Goal: Transaction & Acquisition: Purchase product/service

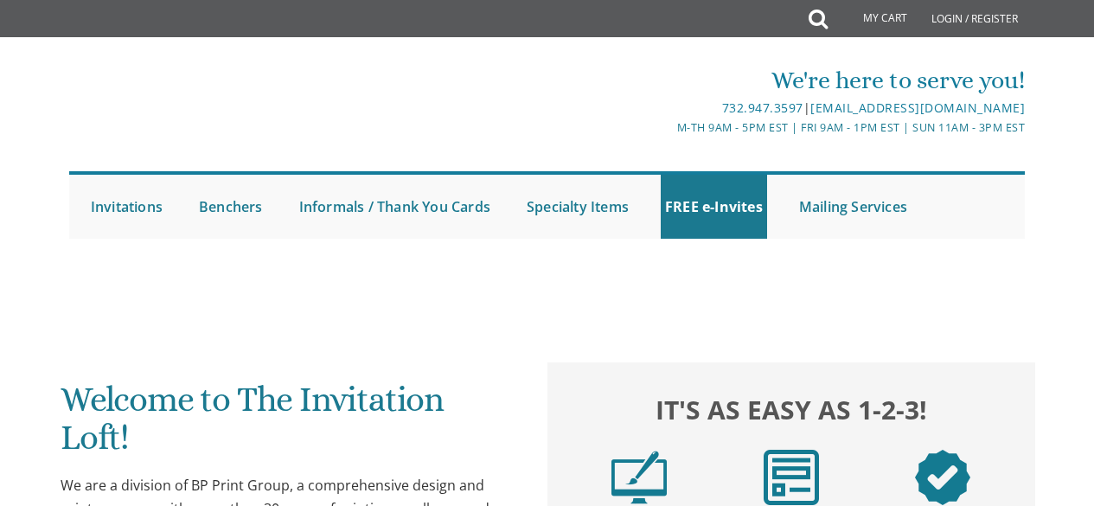
scroll to position [88, 0]
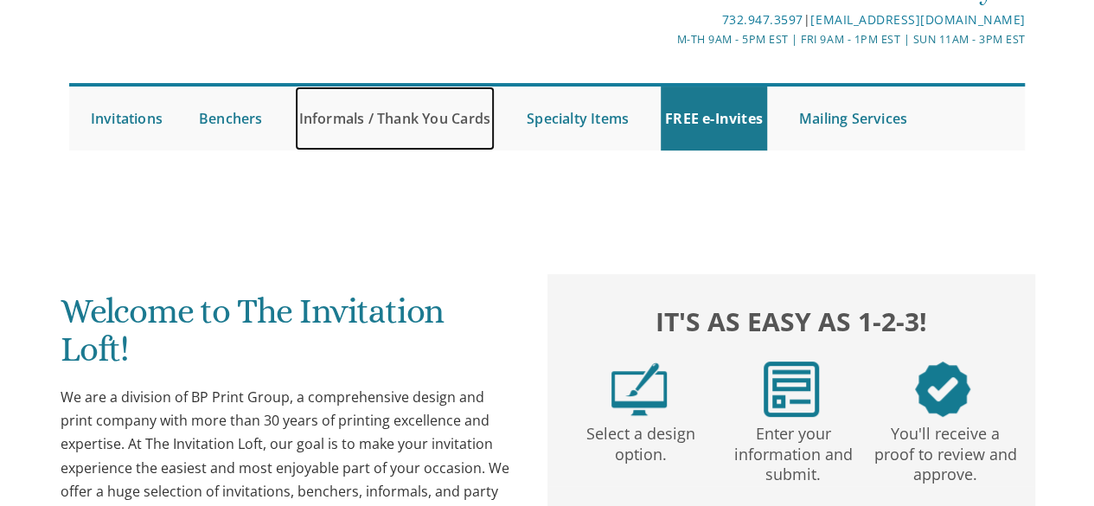
click at [408, 128] on link "Informals / Thank You Cards" at bounding box center [395, 119] width 200 height 64
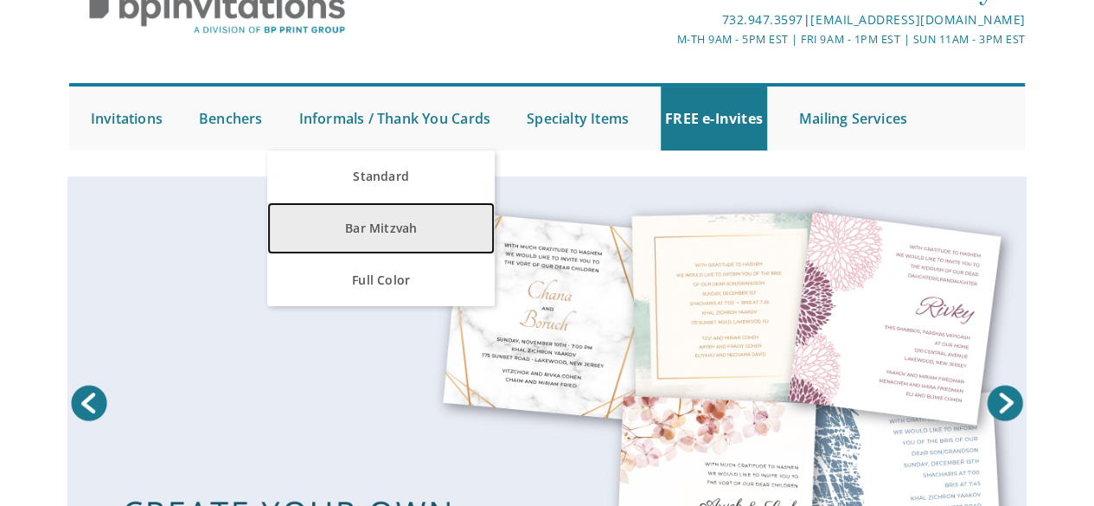
click at [400, 229] on link "Bar Mitzvah" at bounding box center [381, 228] width 228 height 52
click at [405, 223] on link "Bar Mitzvah" at bounding box center [381, 228] width 228 height 52
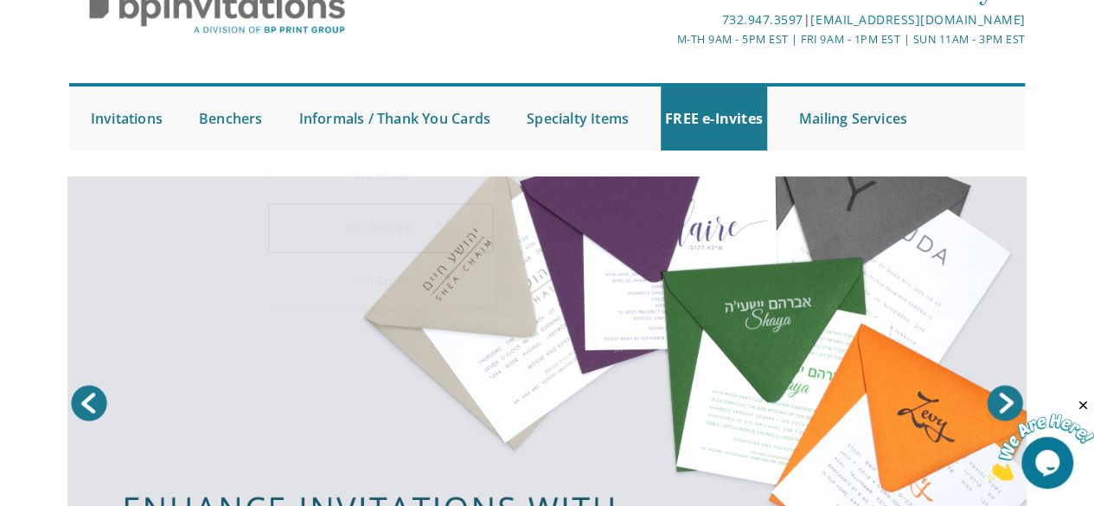
click at [369, 228] on link "Bar Mitzvah" at bounding box center [381, 228] width 228 height 52
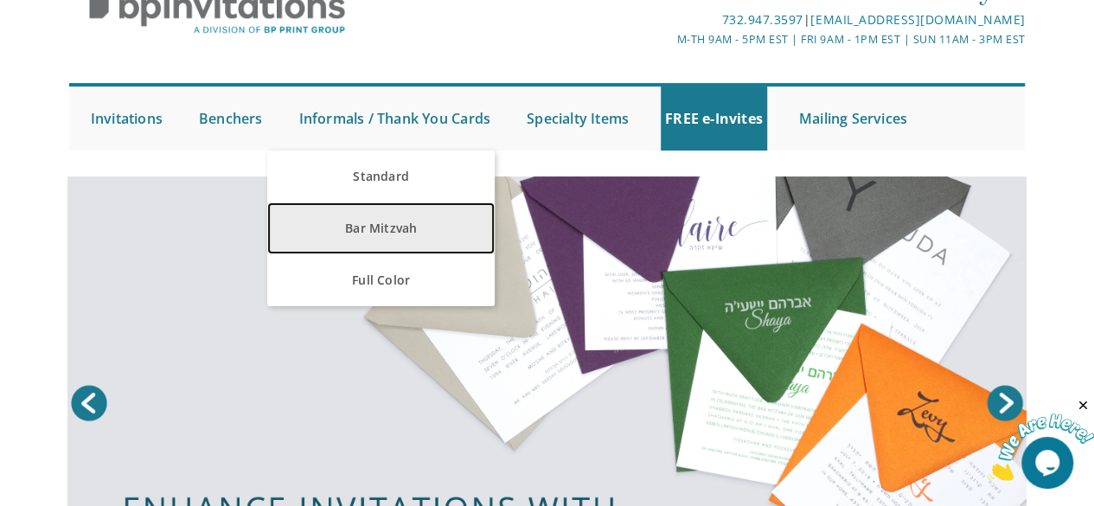
click at [369, 228] on link "Bar Mitzvah" at bounding box center [381, 228] width 228 height 52
click at [372, 222] on link "Bar Mitzvah" at bounding box center [381, 228] width 228 height 52
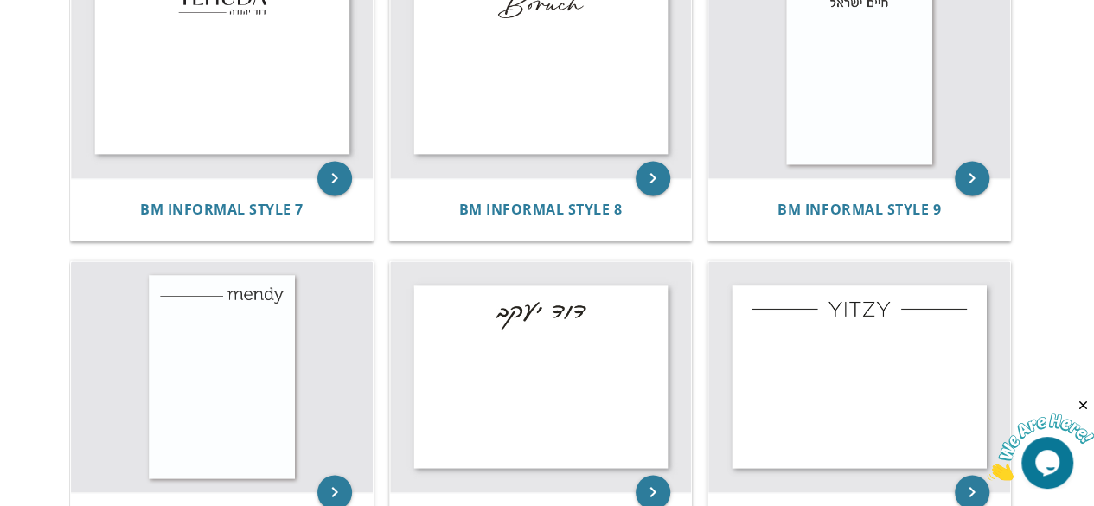
scroll to position [1076, 0]
drag, startPoint x: 1097, startPoint y: 311, endPoint x: 1067, endPoint y: 32, distance: 280.9
click at [1067, 32] on body "My Cart Total: View Cart Item(s) Submit My Cart Total: View Cart Item(s) Login …" at bounding box center [547, 80] width 1094 height 2313
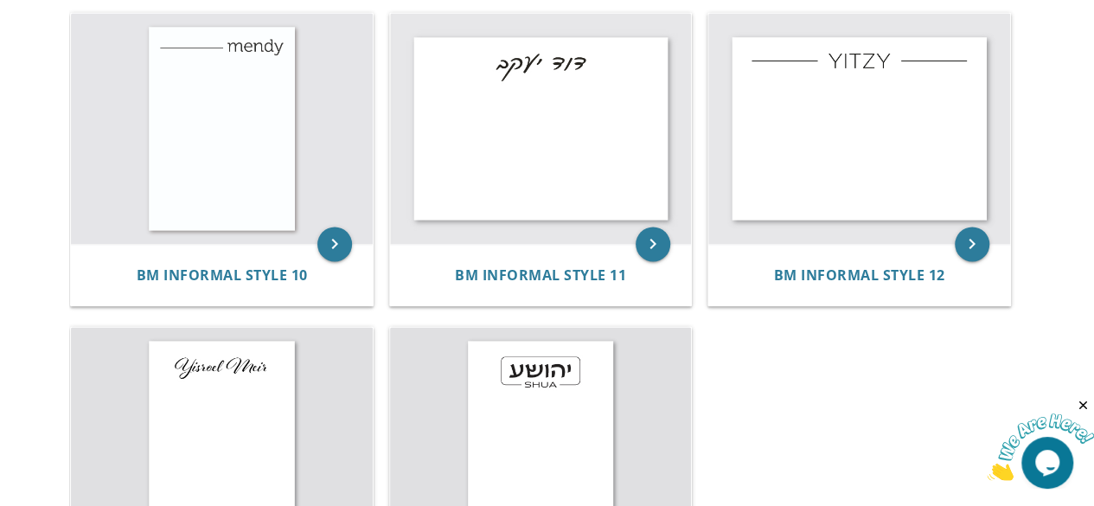
scroll to position [1334, 0]
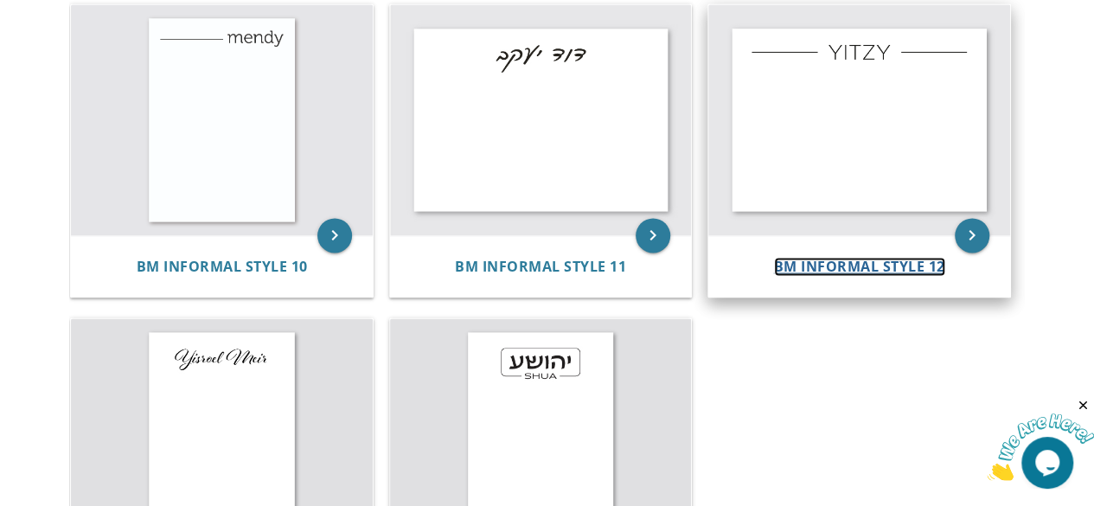
click at [885, 259] on span "BM Informal Style 12" at bounding box center [859, 266] width 171 height 19
click at [977, 222] on icon "keyboard_arrow_right" at bounding box center [972, 235] width 35 height 35
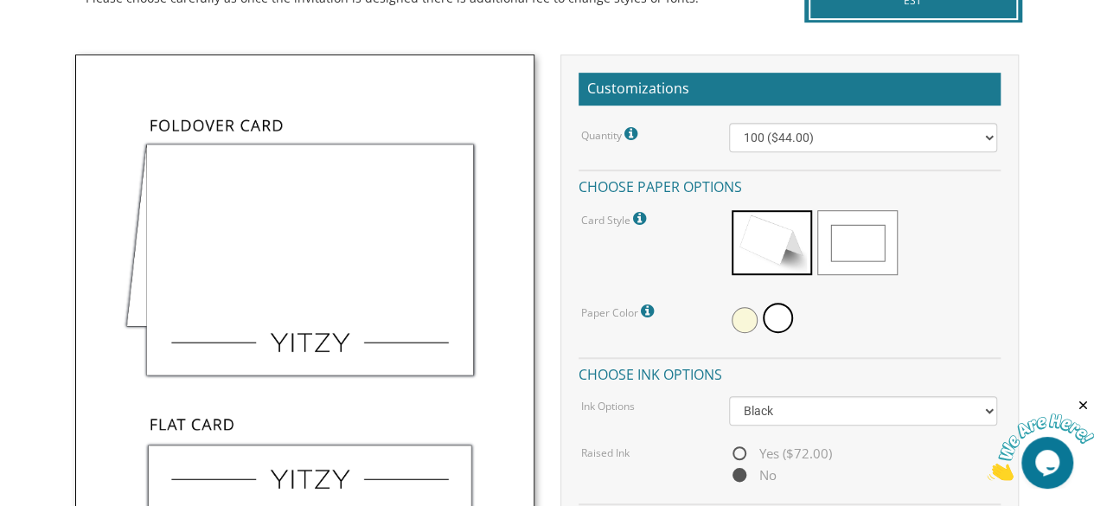
scroll to position [464, 0]
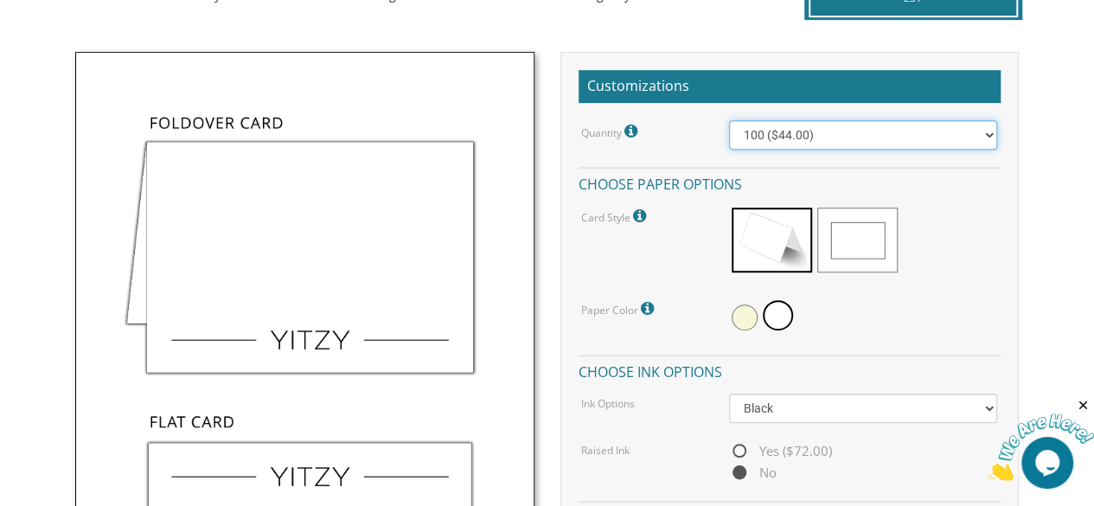
click at [966, 135] on select "100 ($44.00) 200 ($63.00) 300 ($82.00) 400 ($101.00) 500 ($120.00) 600 ($139.00…" at bounding box center [863, 134] width 269 height 29
select select "200"
click at [729, 120] on select "100 ($44.00) 200 ($63.00) 300 ($82.00) 400 ($101.00) 500 ($120.00) 600 ($139.00…" at bounding box center [863, 134] width 269 height 29
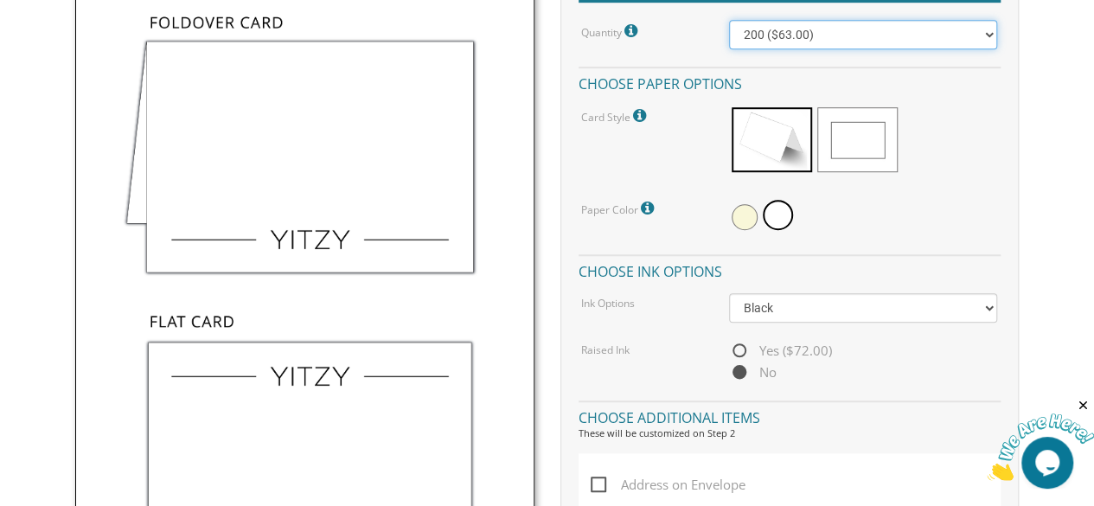
scroll to position [567, 0]
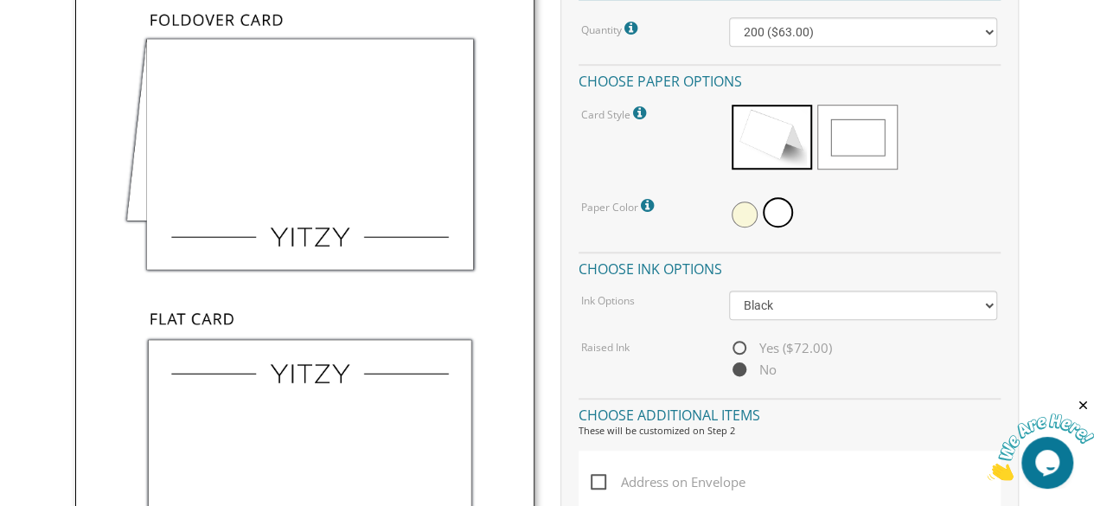
click at [855, 126] on span at bounding box center [857, 137] width 80 height 65
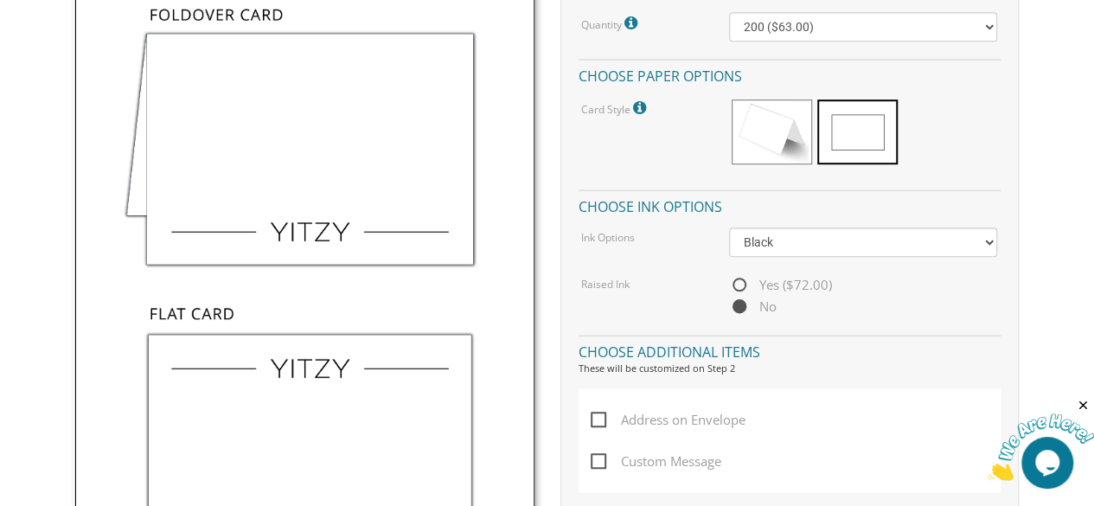
scroll to position [575, 0]
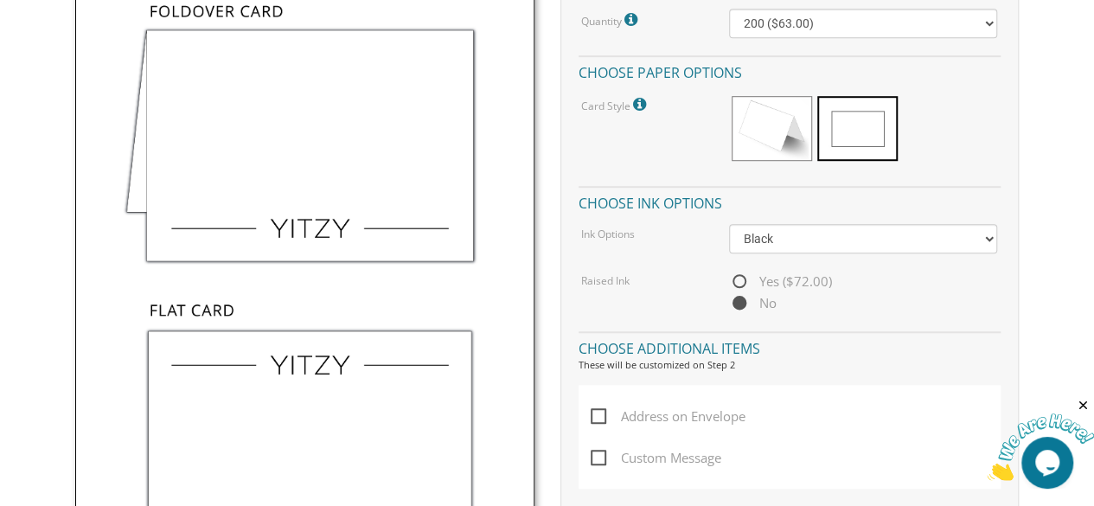
click at [785, 128] on span at bounding box center [772, 128] width 80 height 65
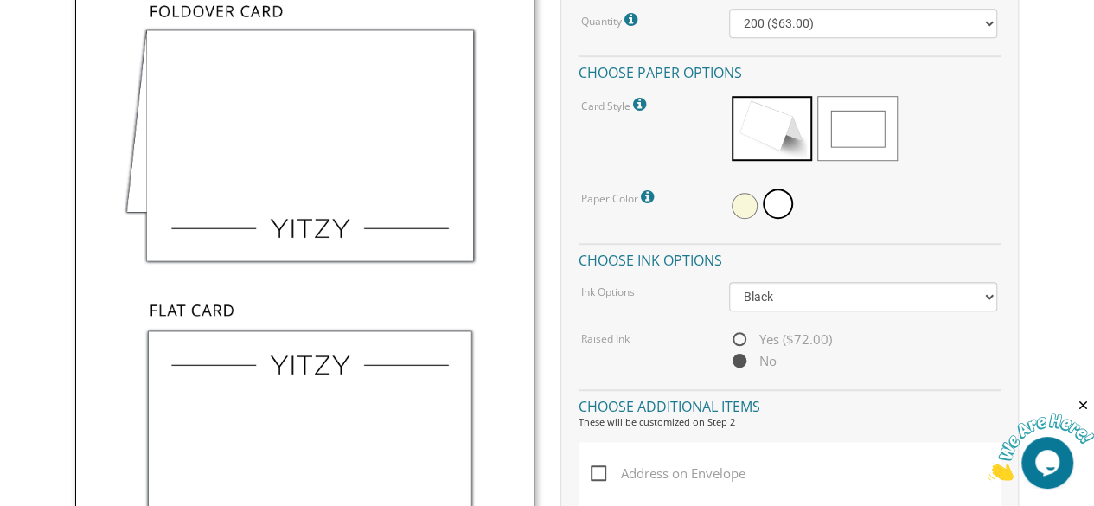
click at [746, 202] on span at bounding box center [745, 206] width 26 height 26
click at [780, 198] on span at bounding box center [780, 206] width 26 height 26
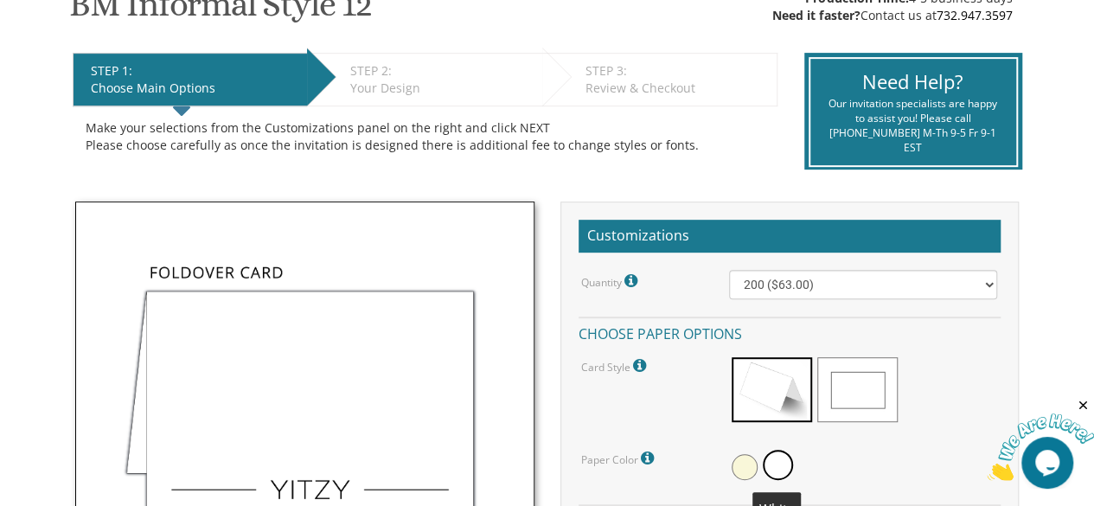
scroll to position [275, 0]
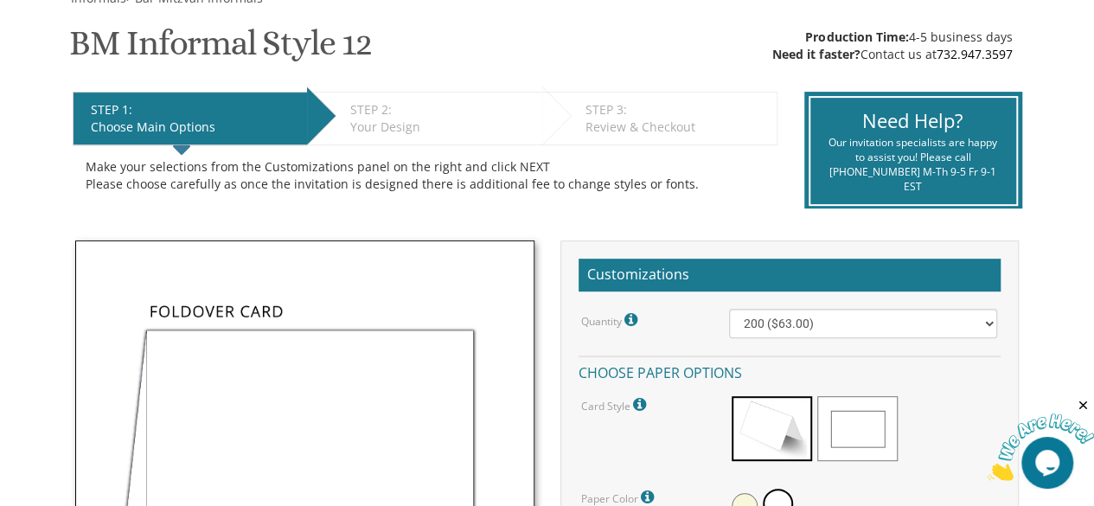
click at [443, 111] on div "STEP 2: EDIT" at bounding box center [441, 109] width 183 height 17
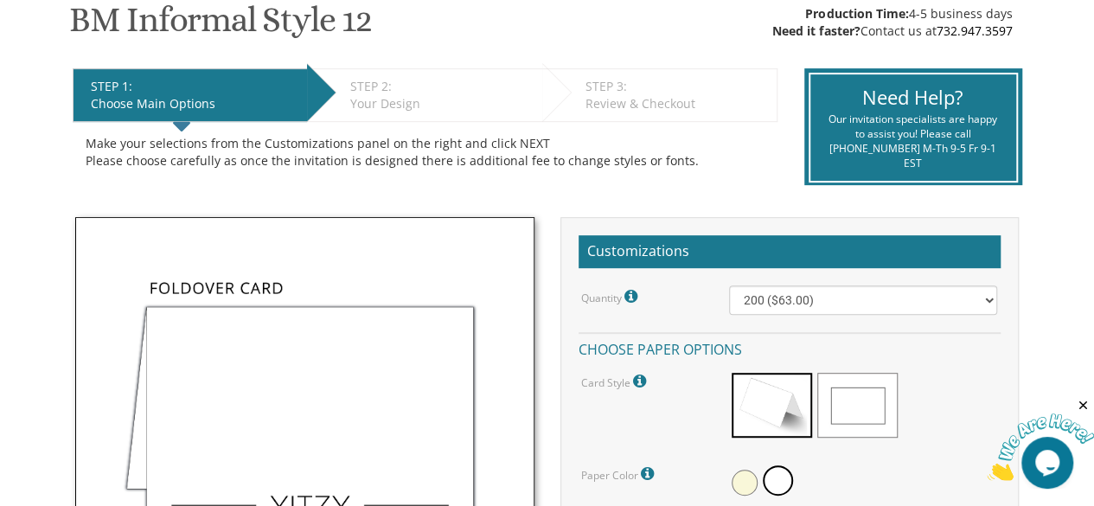
scroll to position [301, 0]
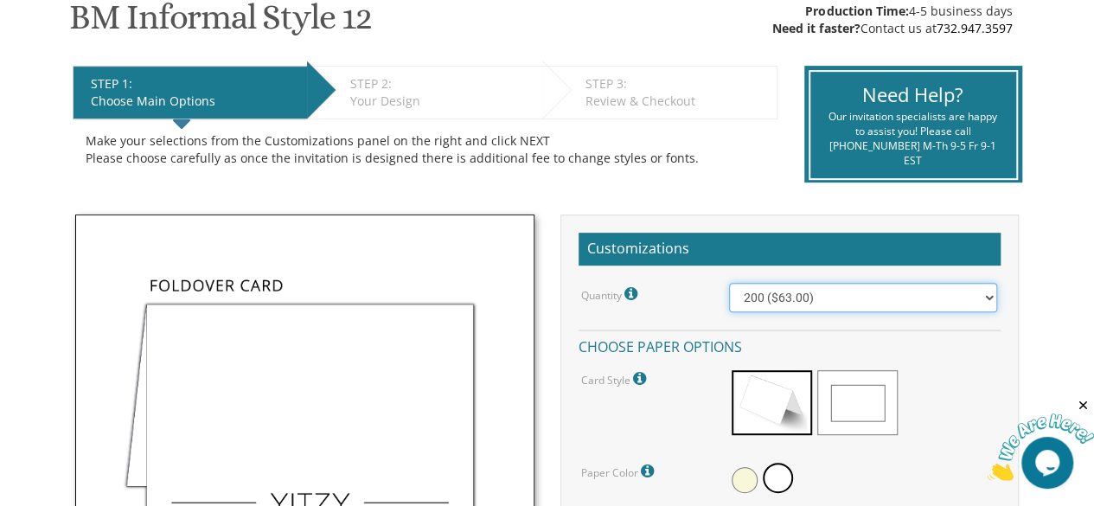
click at [918, 294] on select "100 ($44.00) 200 ($63.00) 300 ($82.00) 400 ($101.00) 500 ($120.00) 600 ($139.00…" at bounding box center [863, 297] width 269 height 29
